Goal: Information Seeking & Learning: Understand process/instructions

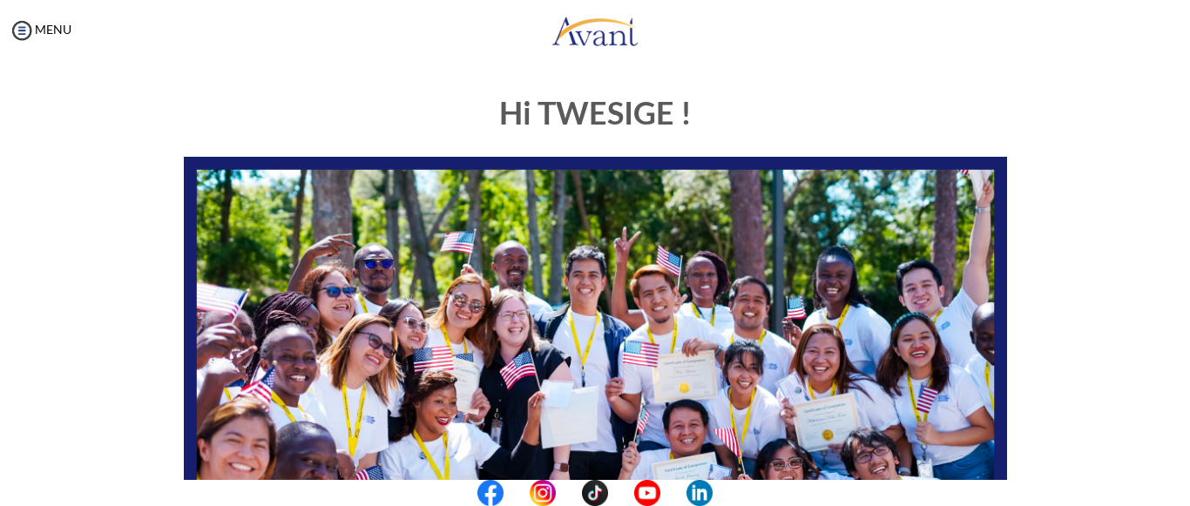
click at [1186, 497] on center at bounding box center [595, 493] width 1190 height 26
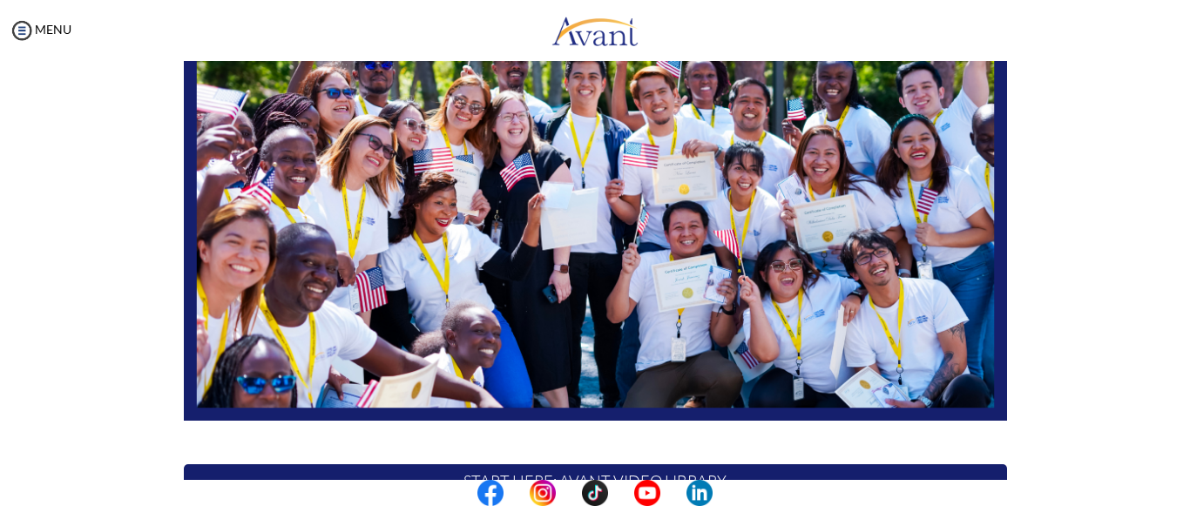
scroll to position [300, 0]
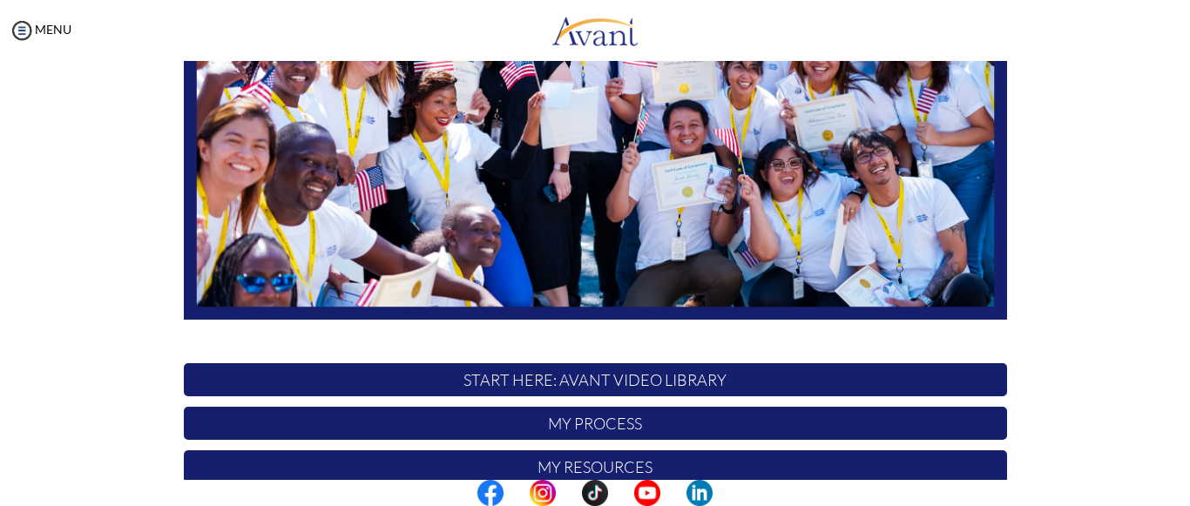
click at [685, 380] on p "START HERE: Avant Video Library" at bounding box center [595, 379] width 823 height 33
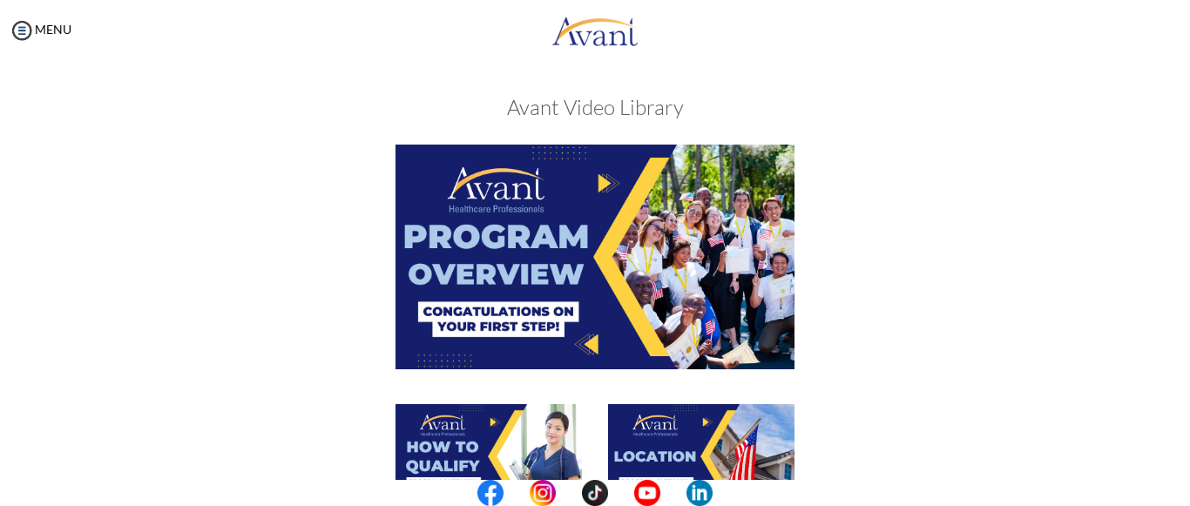
click at [1182, 484] on center at bounding box center [595, 493] width 1190 height 26
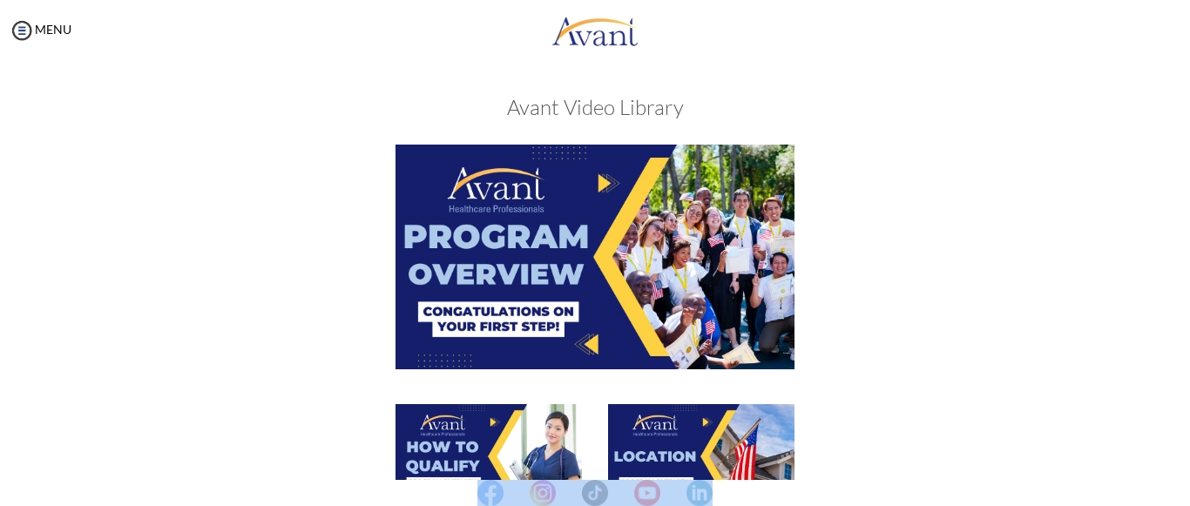
click at [1182, 484] on center at bounding box center [595, 493] width 1190 height 26
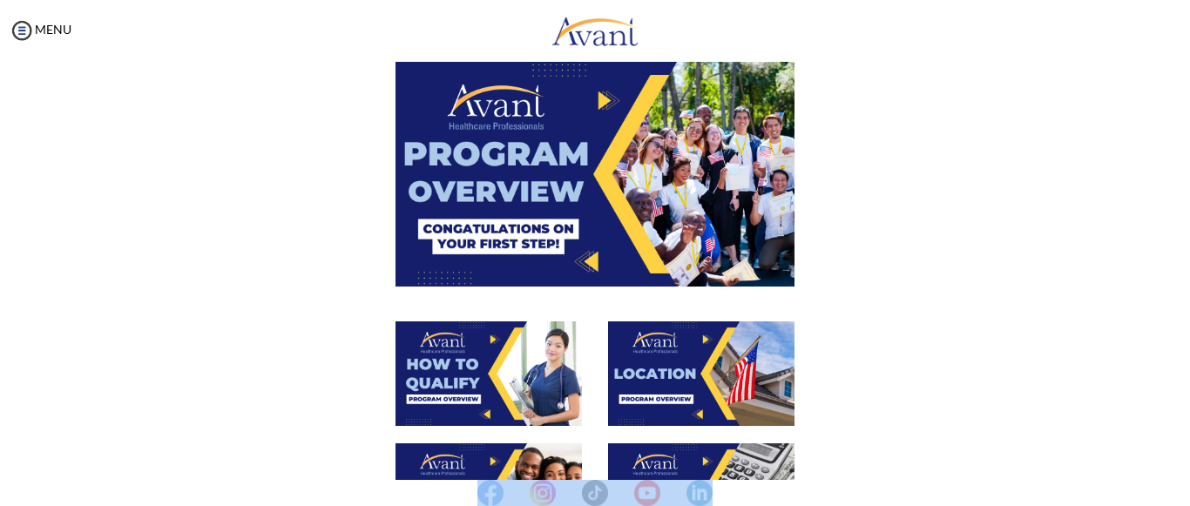
scroll to position [0, 0]
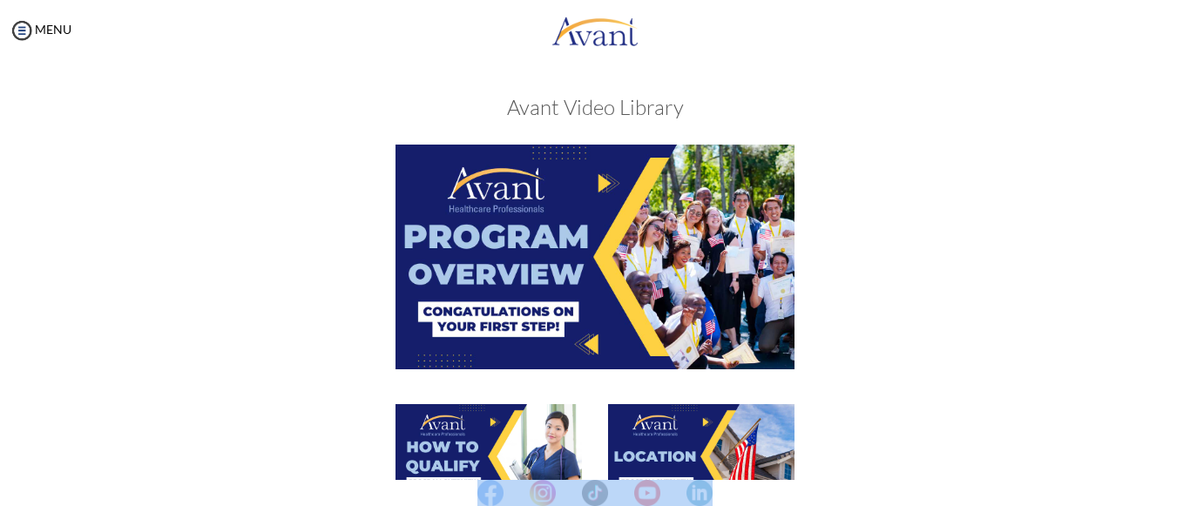
click at [511, 267] on img at bounding box center [595, 257] width 399 height 224
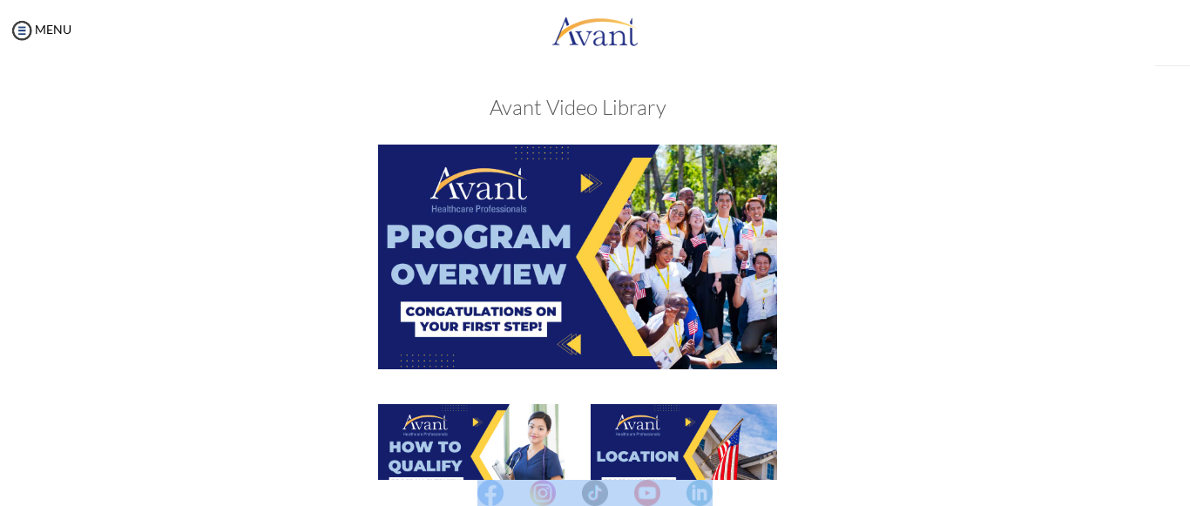
click at [511, 267] on img at bounding box center [577, 257] width 399 height 224
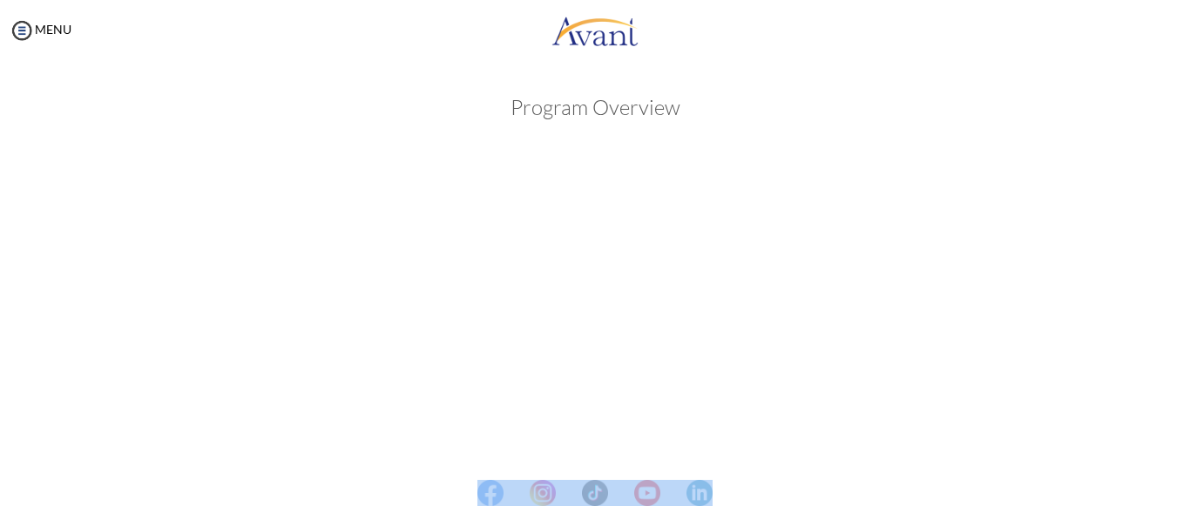
click at [1185, 500] on center at bounding box center [595, 493] width 1190 height 26
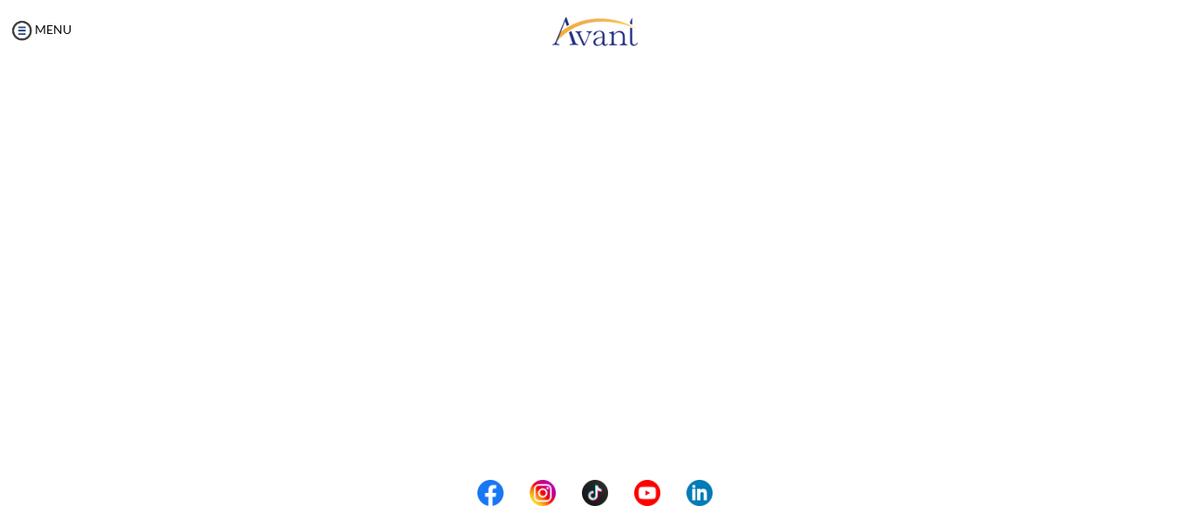
scroll to position [228, 0]
